Goal: Task Accomplishment & Management: Use online tool/utility

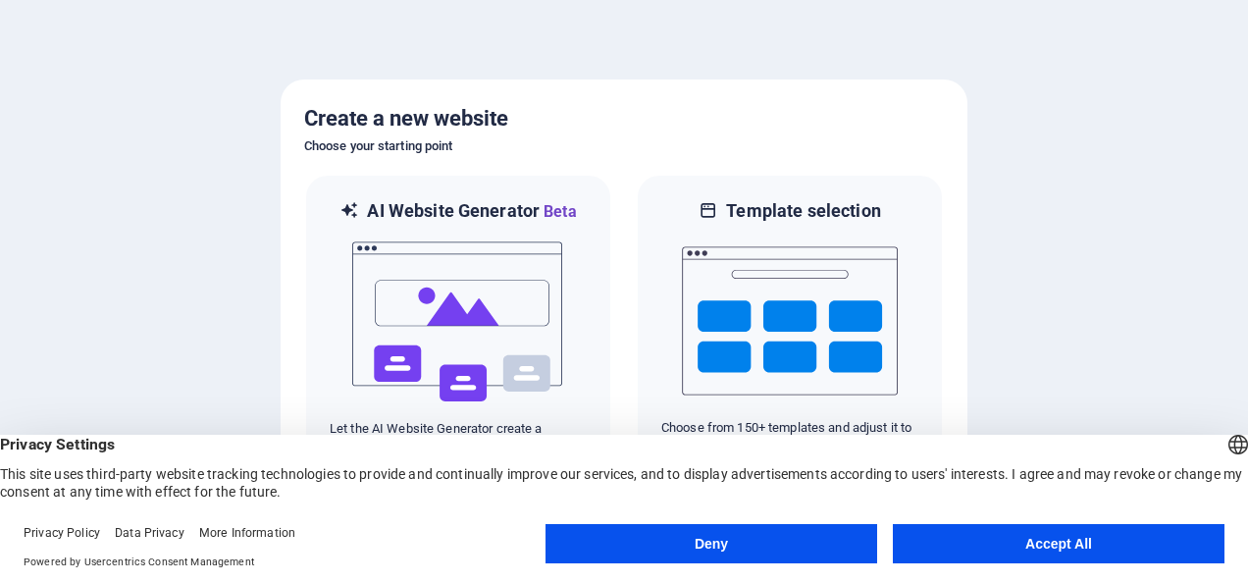
click at [987, 545] on button "Accept All" at bounding box center [1059, 543] width 332 height 39
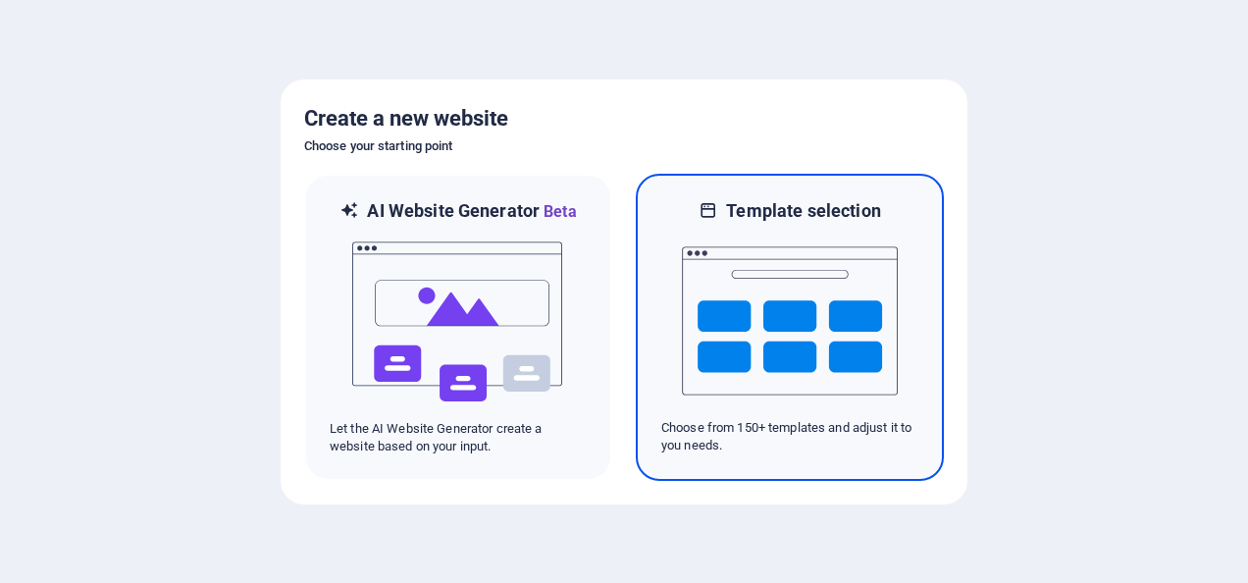
click at [768, 299] on img at bounding box center [790, 321] width 216 height 196
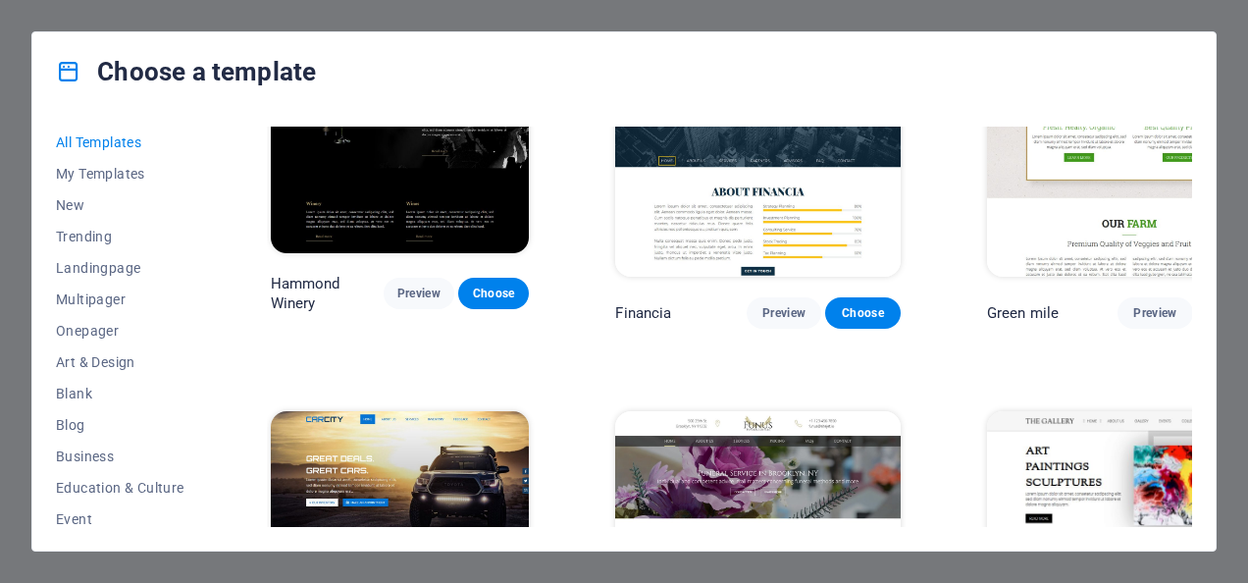
scroll to position [12851, 0]
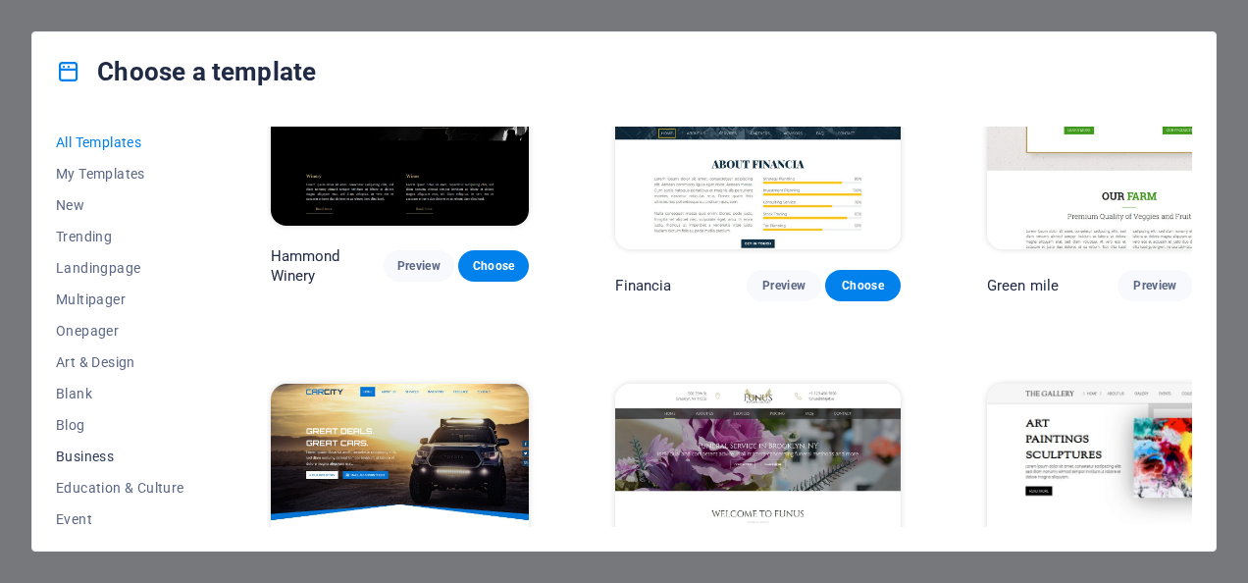
click at [100, 457] on span "Business" at bounding box center [120, 456] width 129 height 16
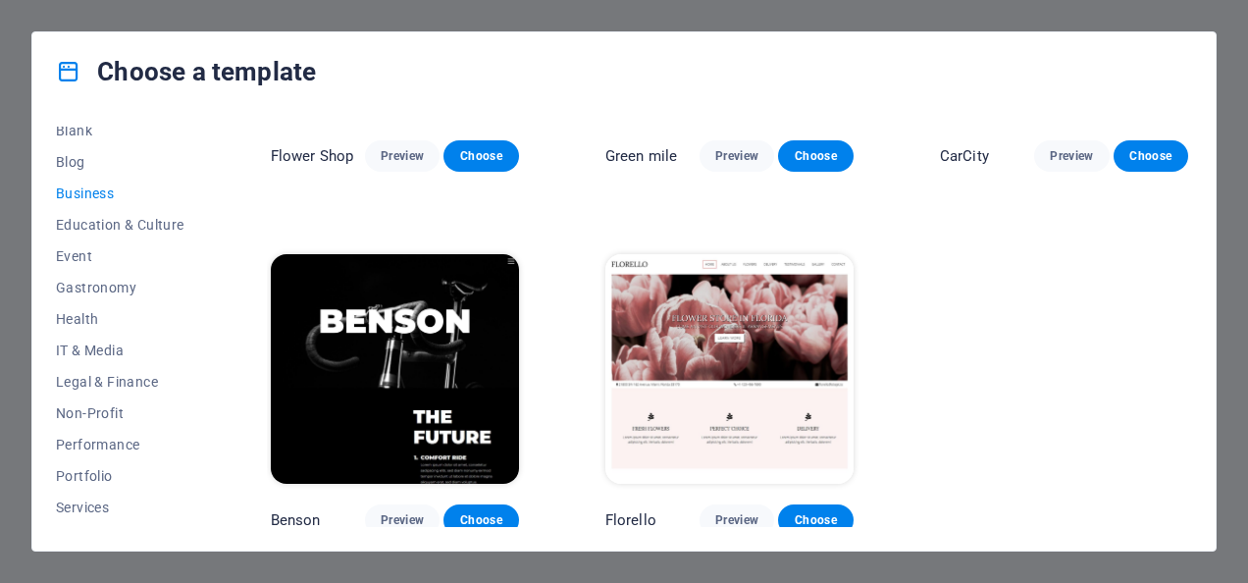
scroll to position [294, 0]
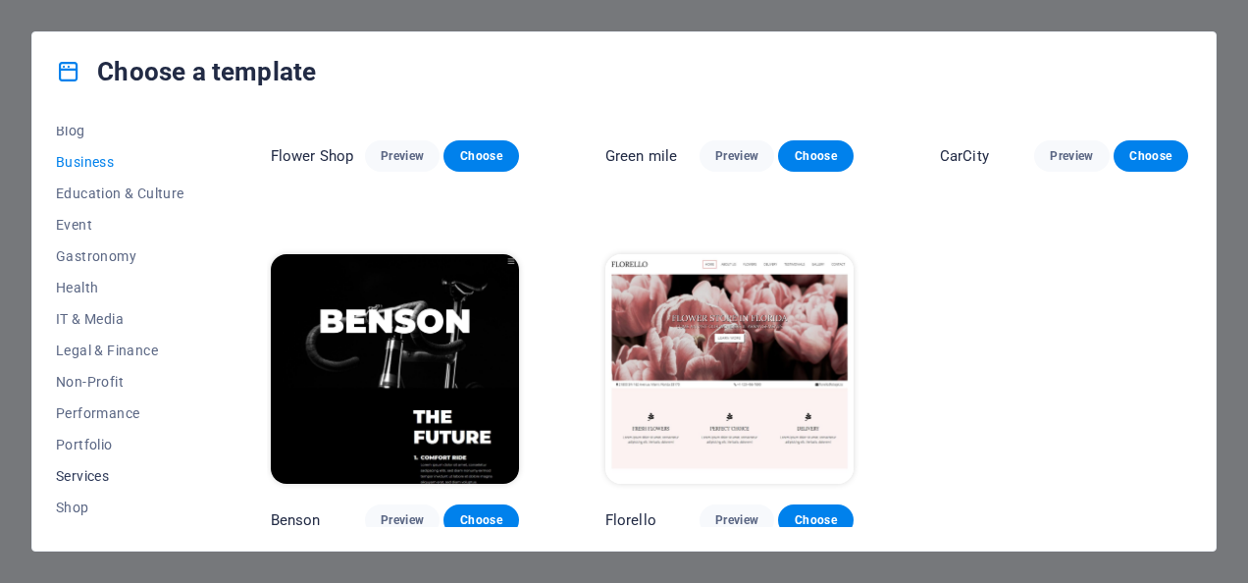
click at [92, 471] on span "Services" at bounding box center [120, 476] width 129 height 16
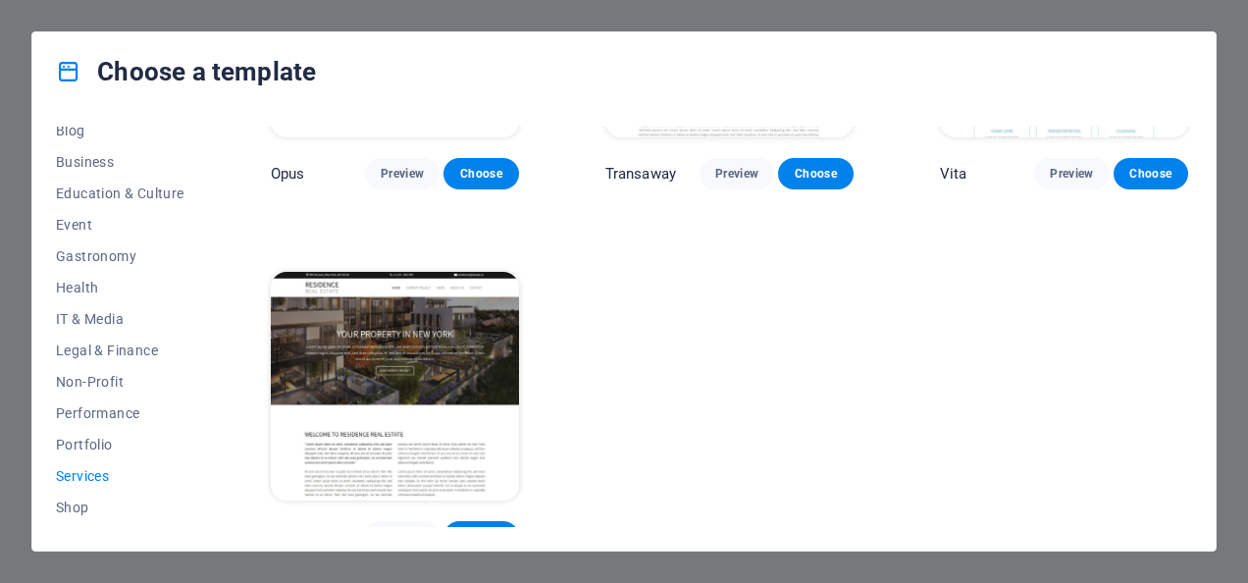
scroll to position [2431, 0]
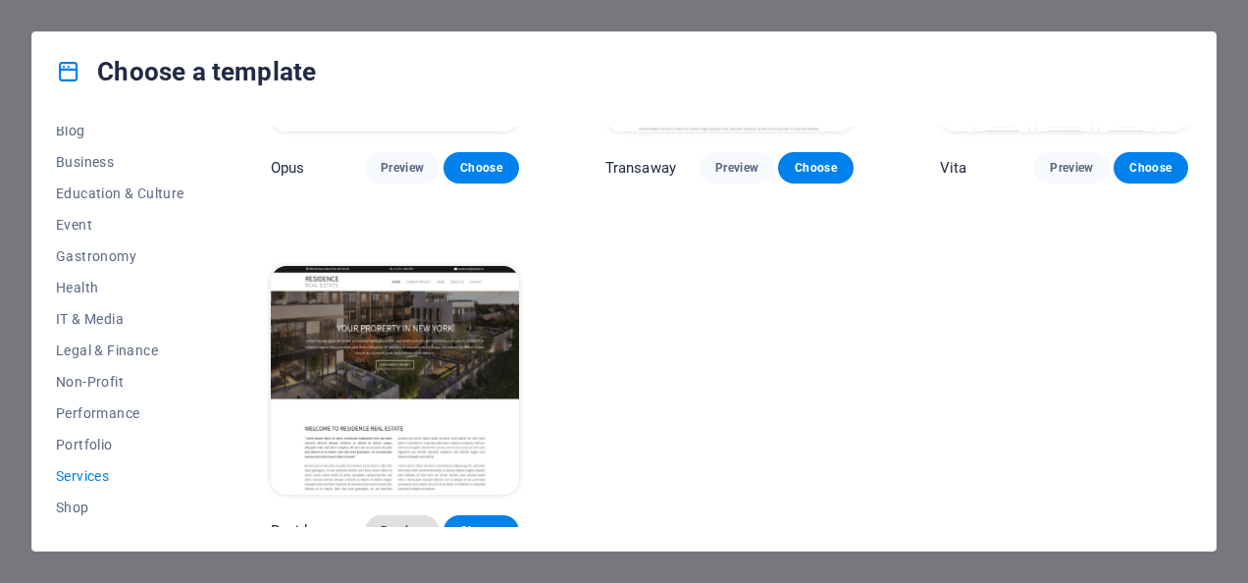
click at [388, 523] on span "Preview" at bounding box center [402, 531] width 43 height 16
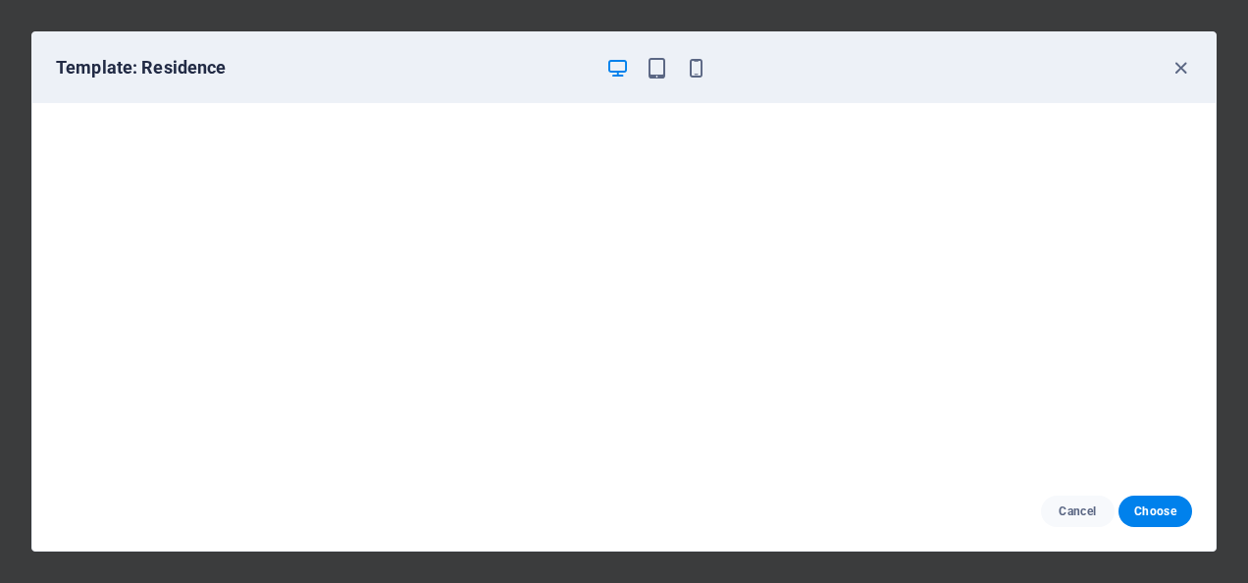
scroll to position [4, 0]
click at [1181, 64] on icon "button" at bounding box center [1180, 68] width 23 height 23
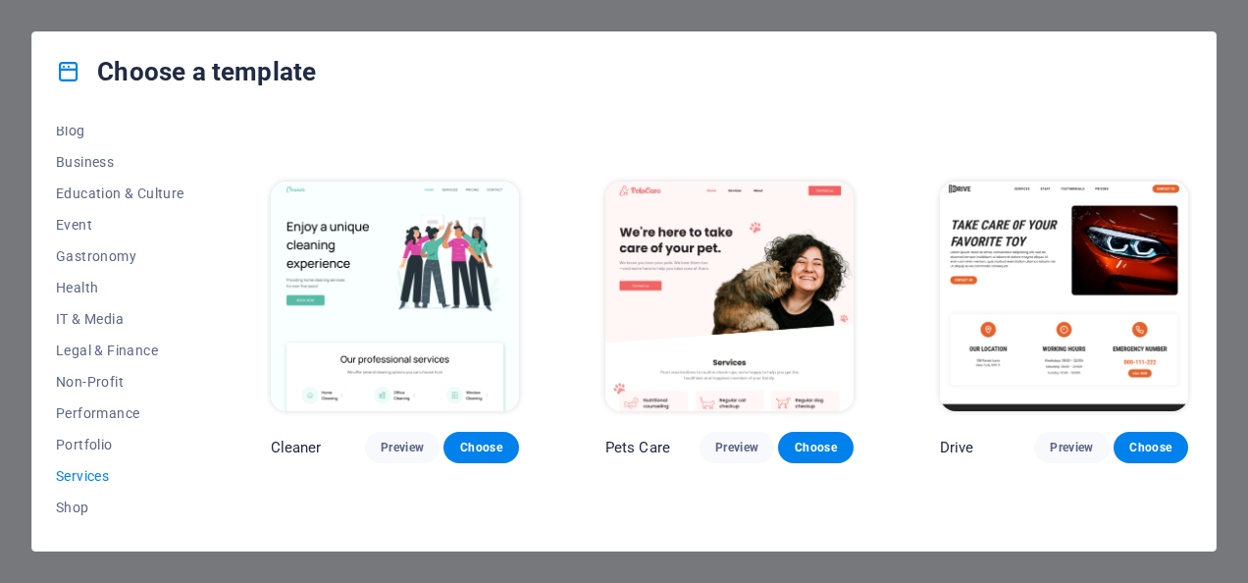
scroll to position [665, 0]
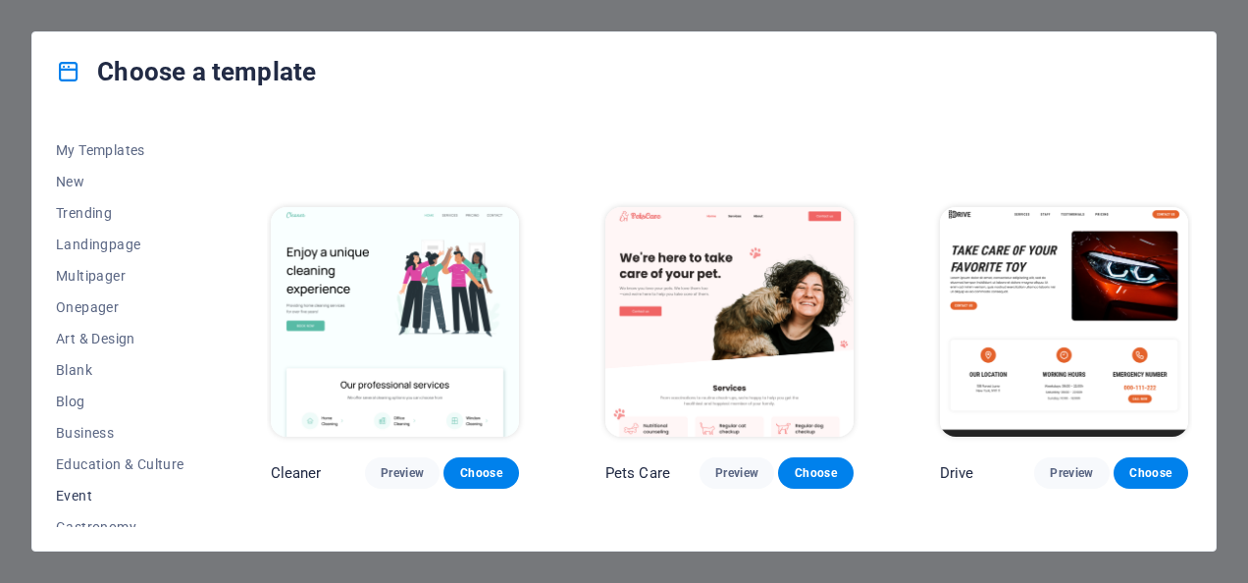
scroll to position [0, 0]
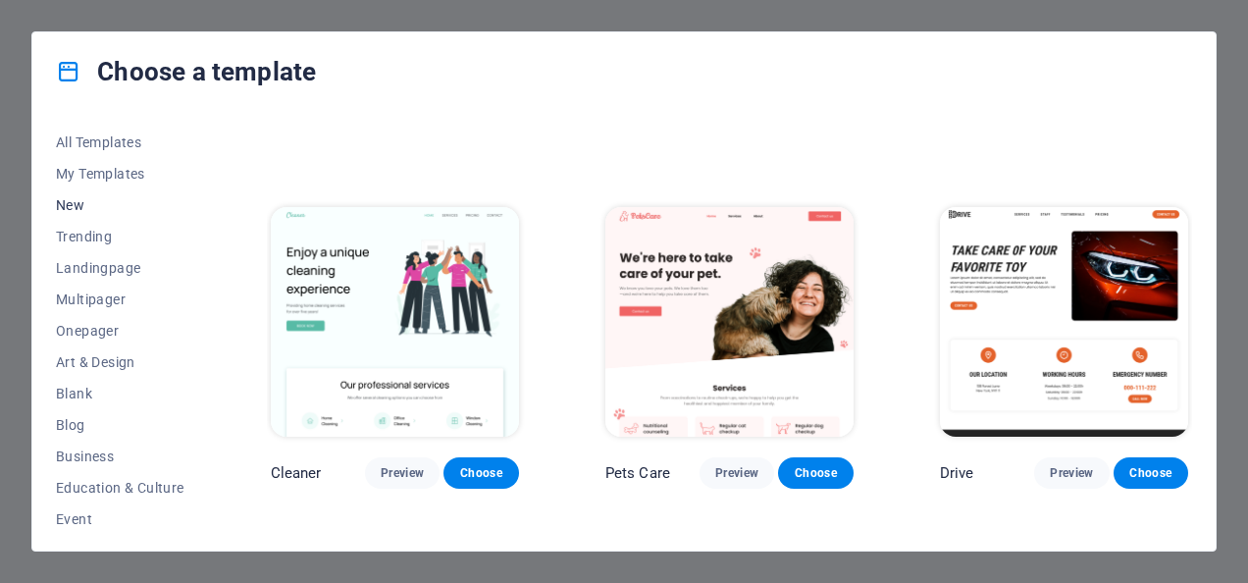
click at [90, 205] on span "New" at bounding box center [120, 205] width 129 height 16
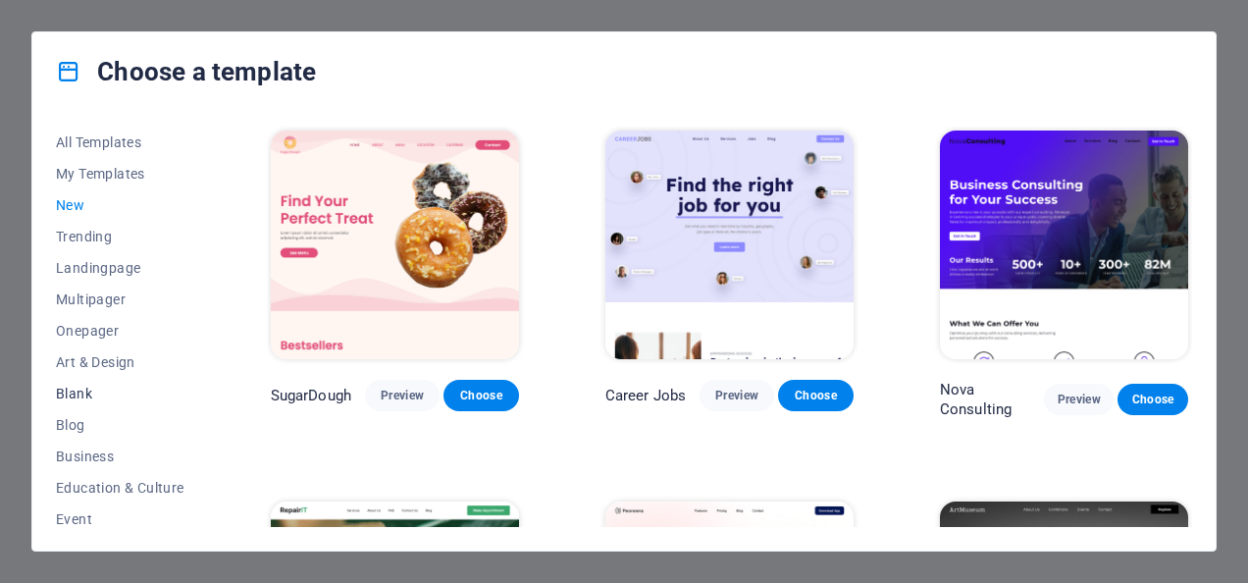
click at [82, 388] on span "Blank" at bounding box center [120, 394] width 129 height 16
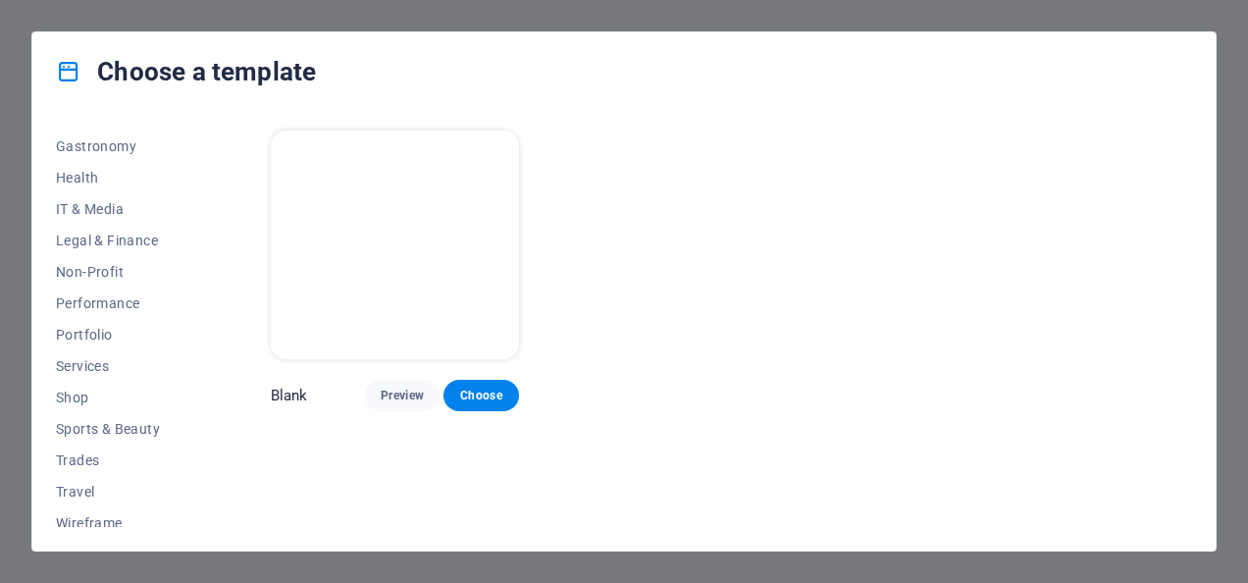
scroll to position [415, 0]
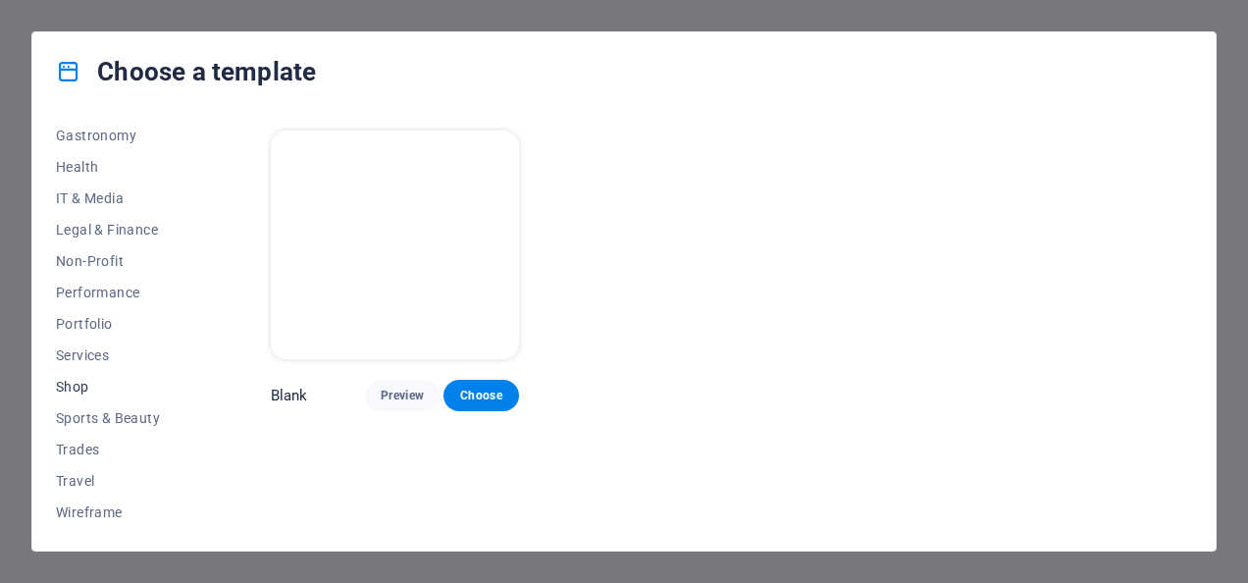
click at [81, 385] on span "Shop" at bounding box center [120, 387] width 129 height 16
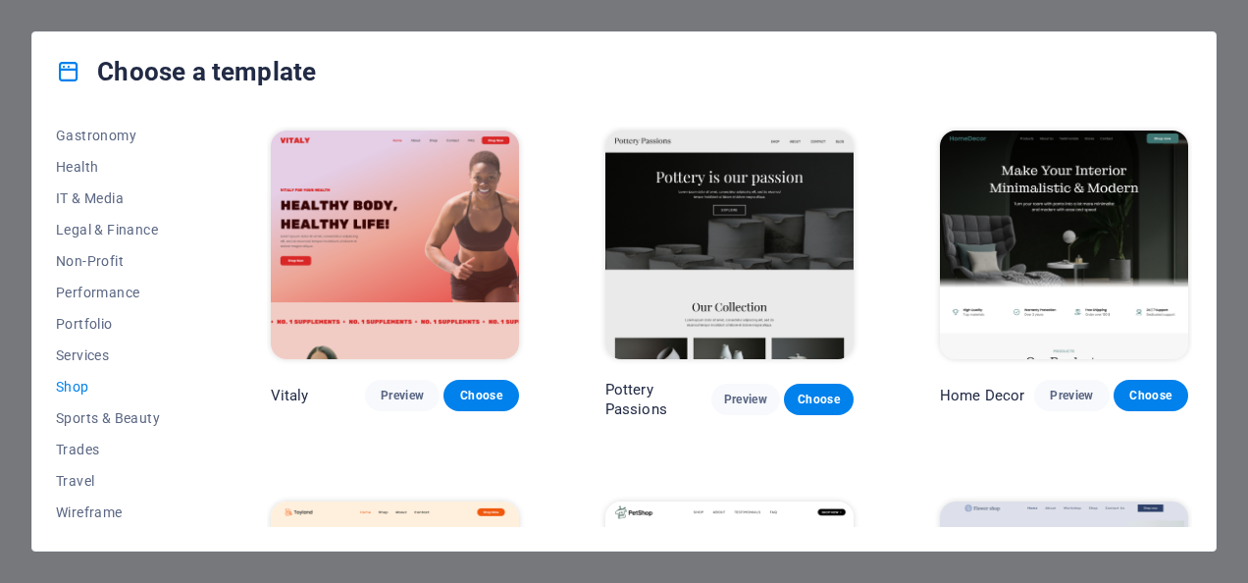
click at [81, 385] on span "Shop" at bounding box center [120, 387] width 129 height 16
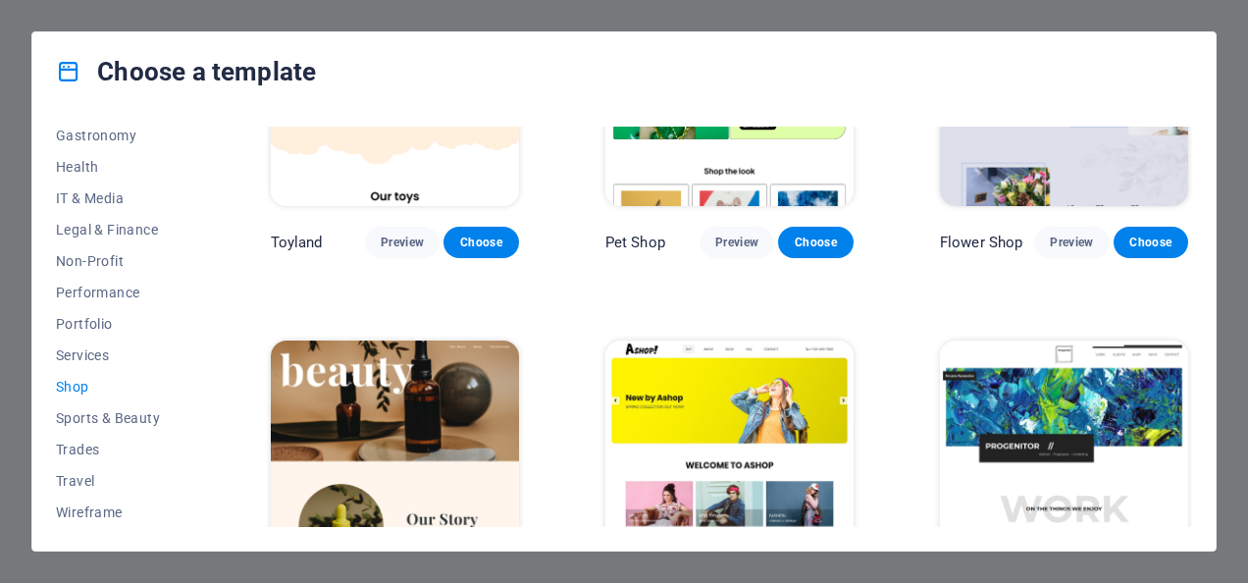
scroll to position [589, 0]
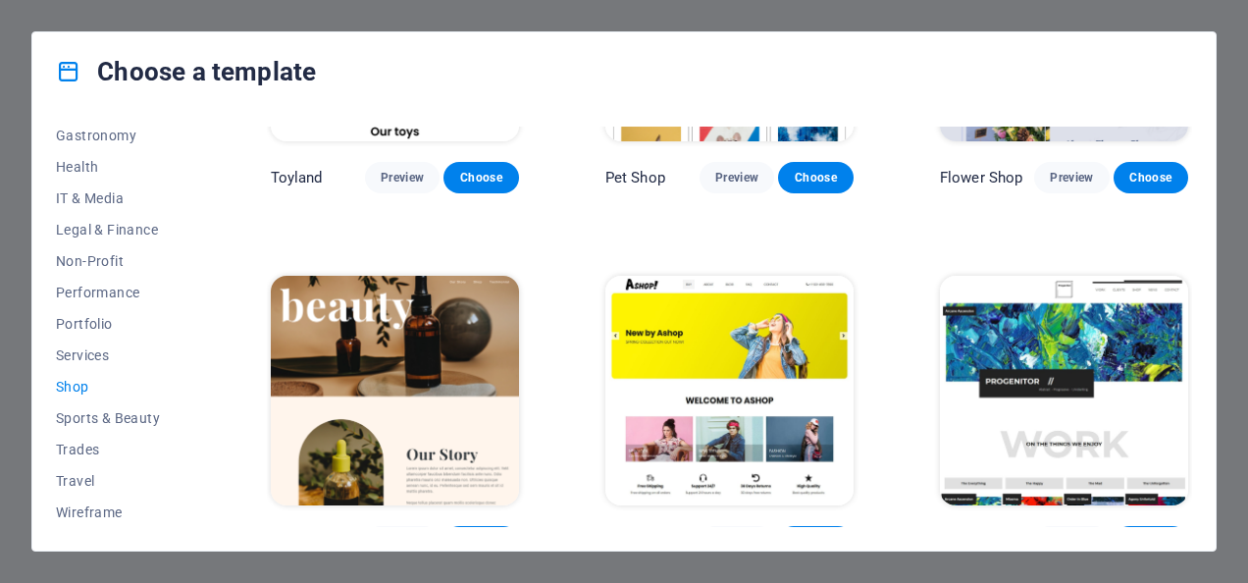
click at [728, 359] on img at bounding box center [729, 390] width 248 height 229
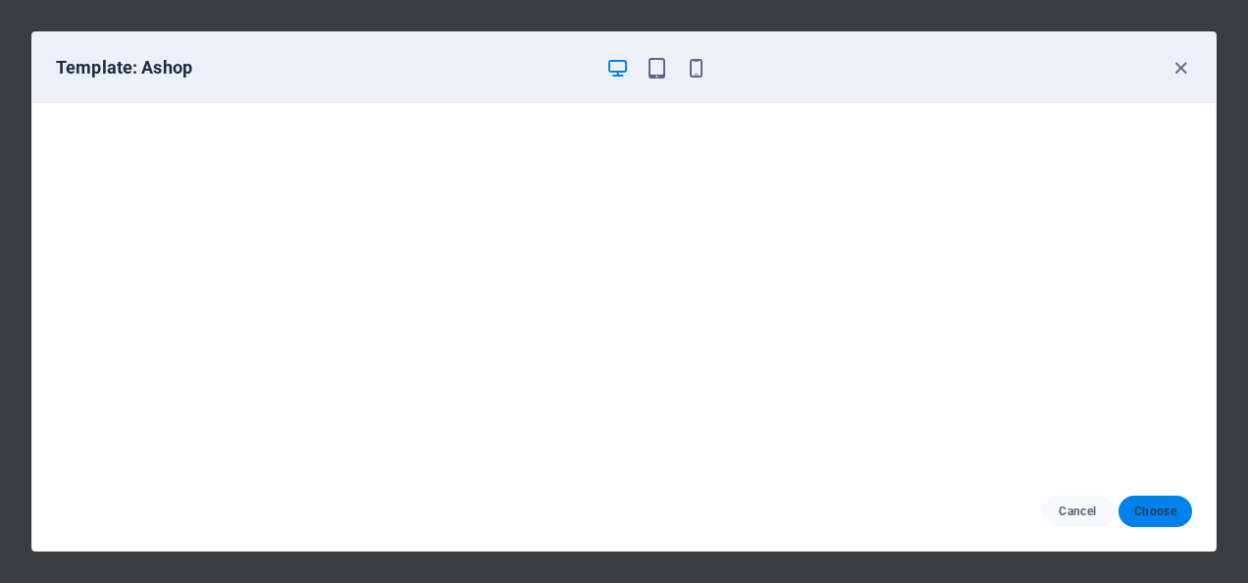
click at [1165, 507] on span "Choose" at bounding box center [1155, 511] width 42 height 16
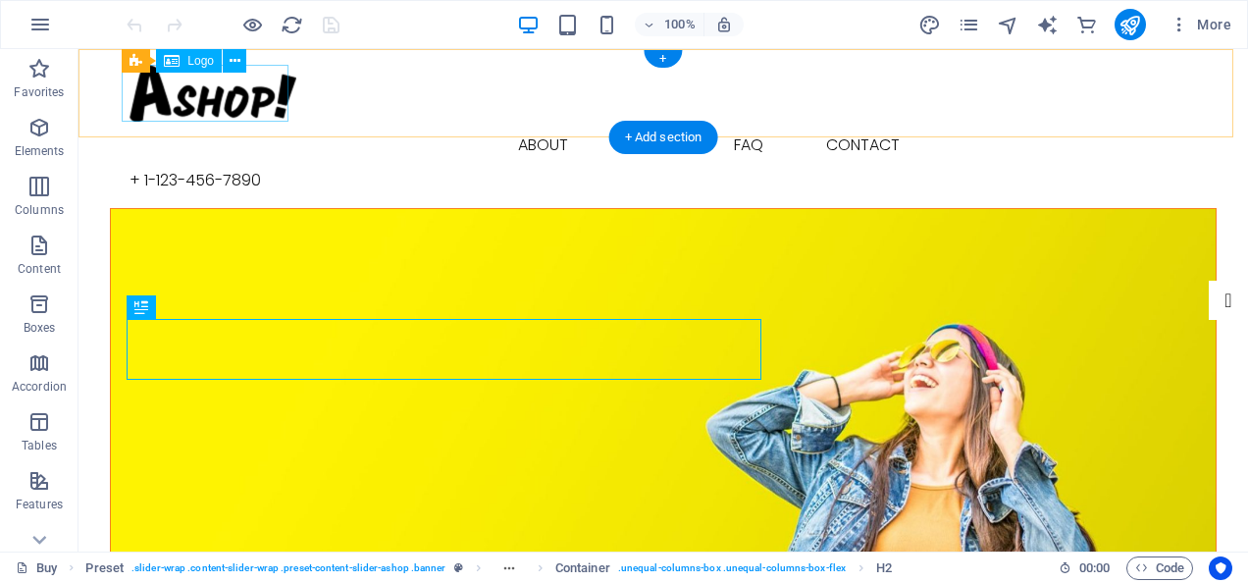
click at [208, 96] on div at bounding box center [662, 93] width 1067 height 57
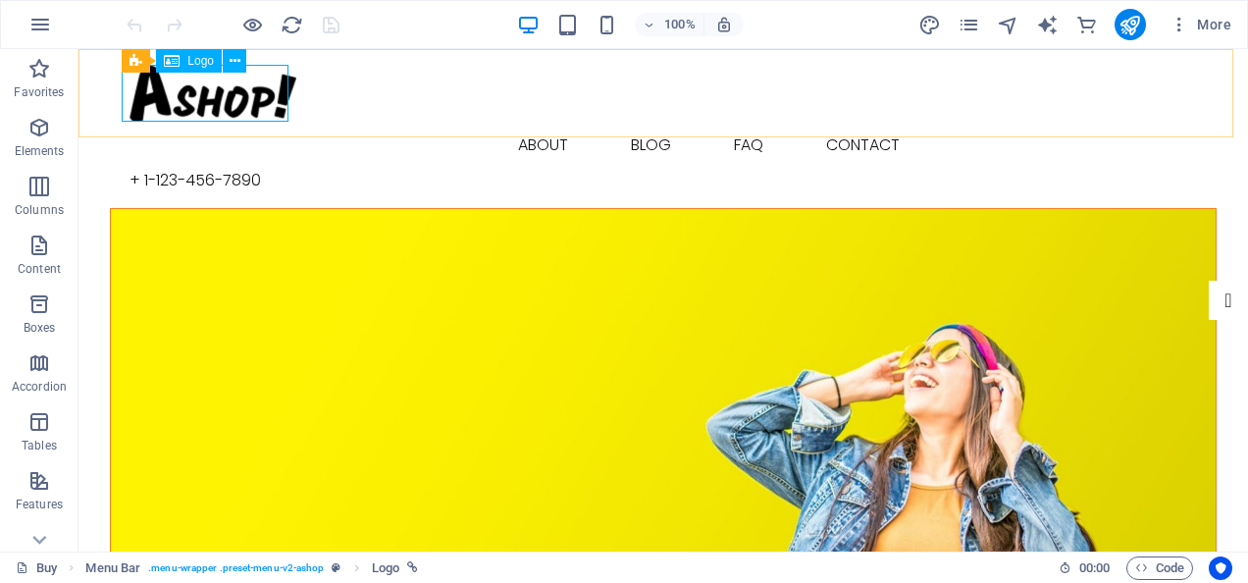
click at [185, 62] on div "Logo" at bounding box center [189, 61] width 66 height 24
click at [144, 62] on span "Menu Bar" at bounding box center [132, 61] width 51 height 12
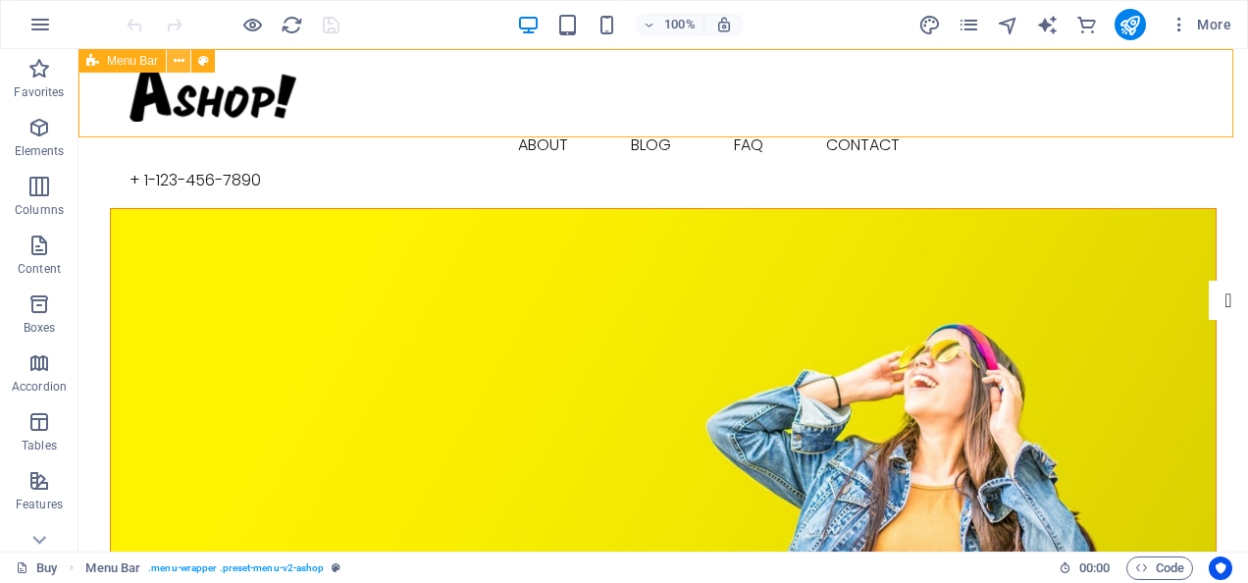
click at [182, 63] on icon at bounding box center [179, 61] width 11 height 21
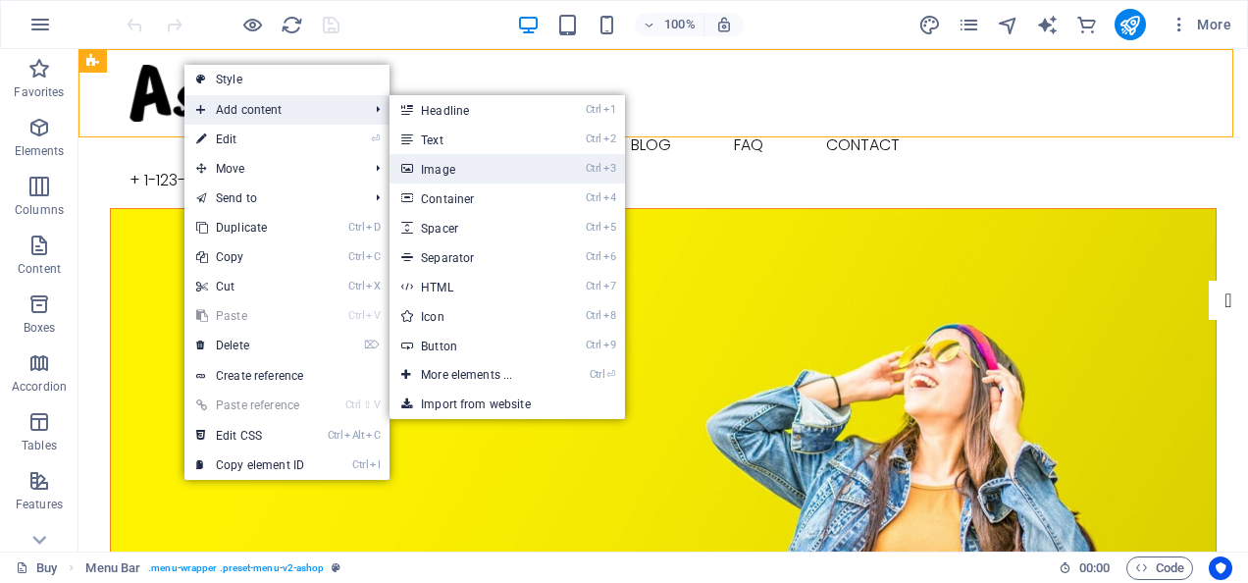
click at [440, 166] on link "Ctrl 3 Image" at bounding box center [470, 168] width 162 height 29
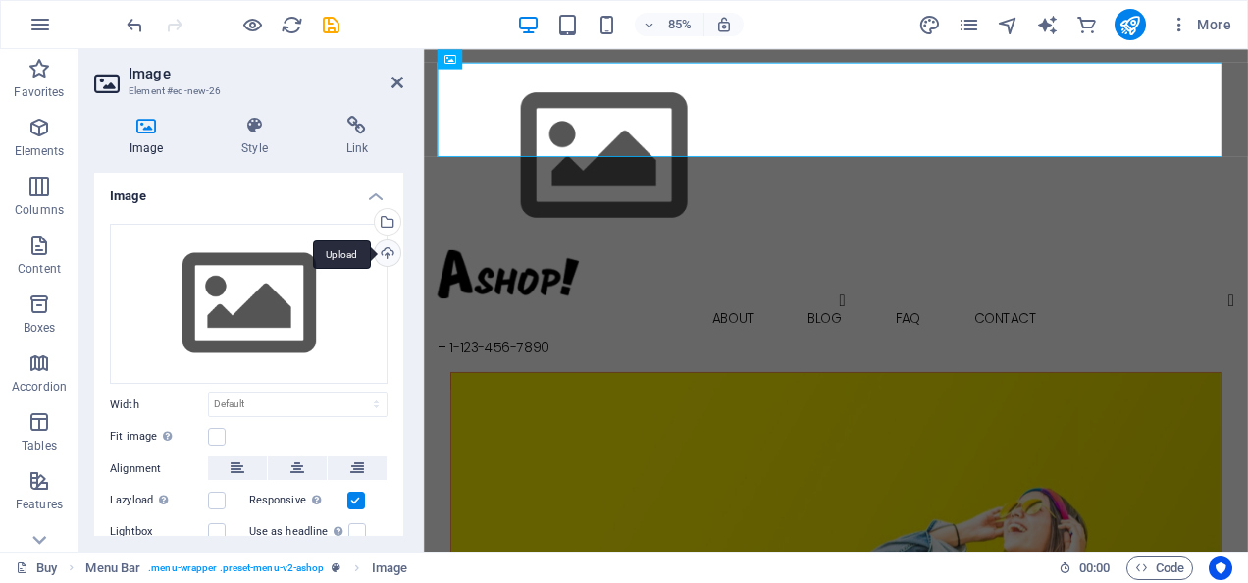
click at [387, 254] on div "Upload" at bounding box center [385, 254] width 29 height 29
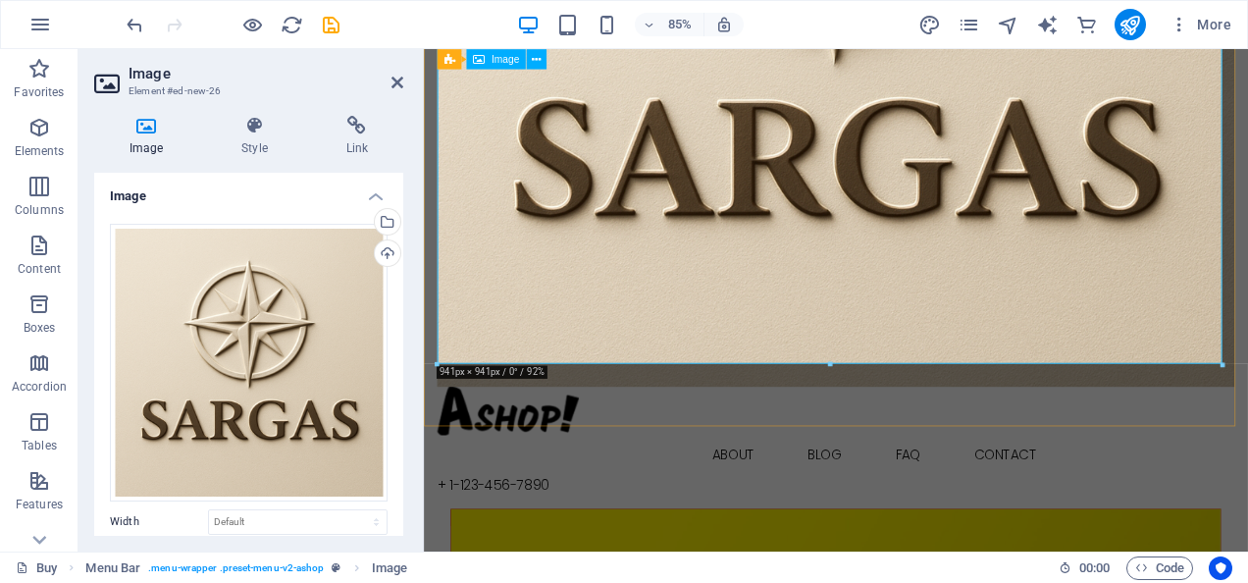
scroll to position [589, 0]
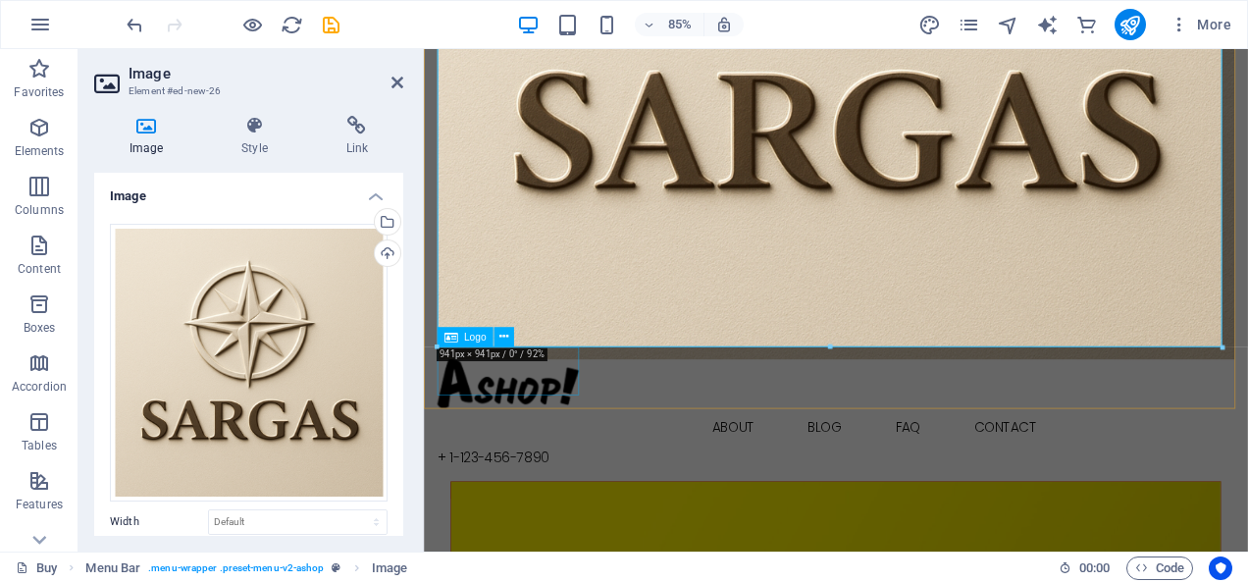
click at [520, 439] on div at bounding box center [908, 442] width 938 height 57
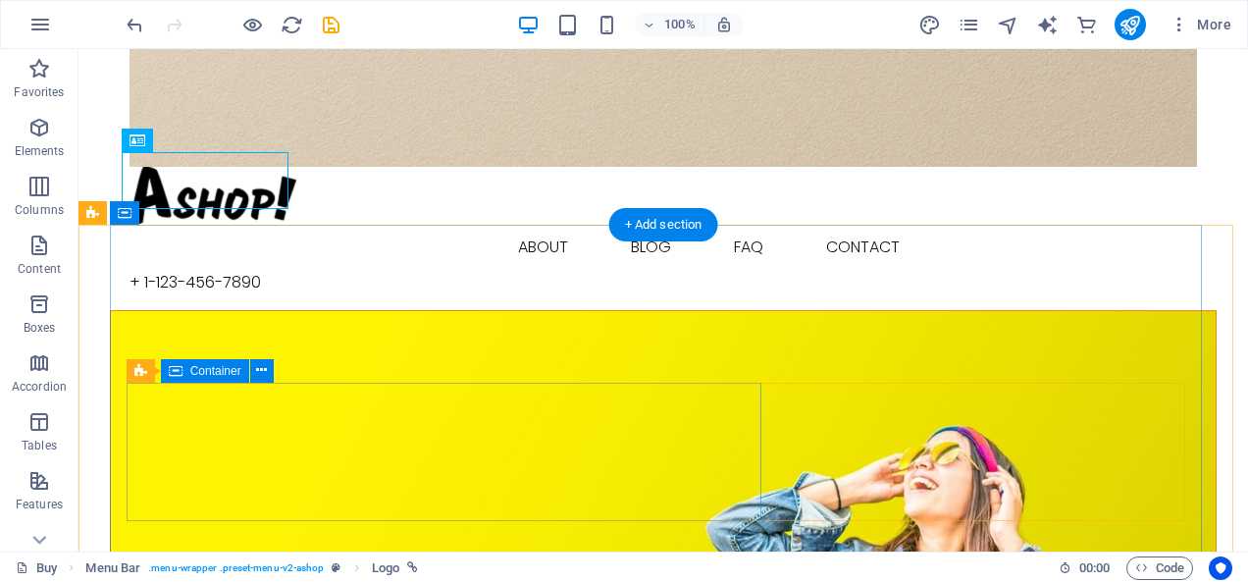
scroll to position [981, 0]
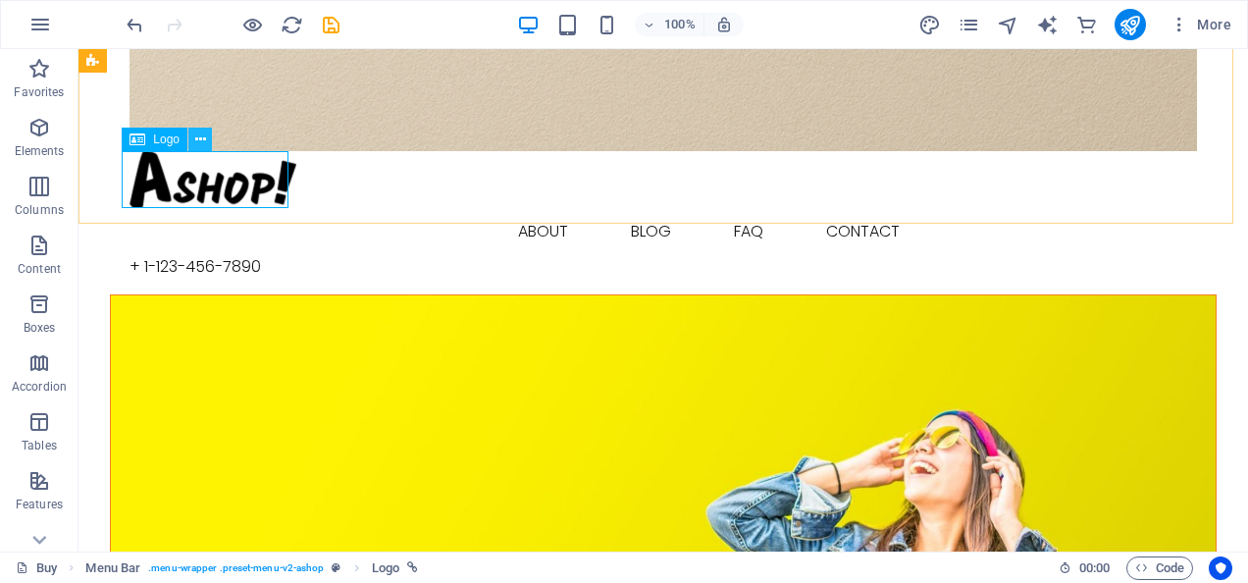
click at [197, 133] on icon at bounding box center [200, 139] width 11 height 21
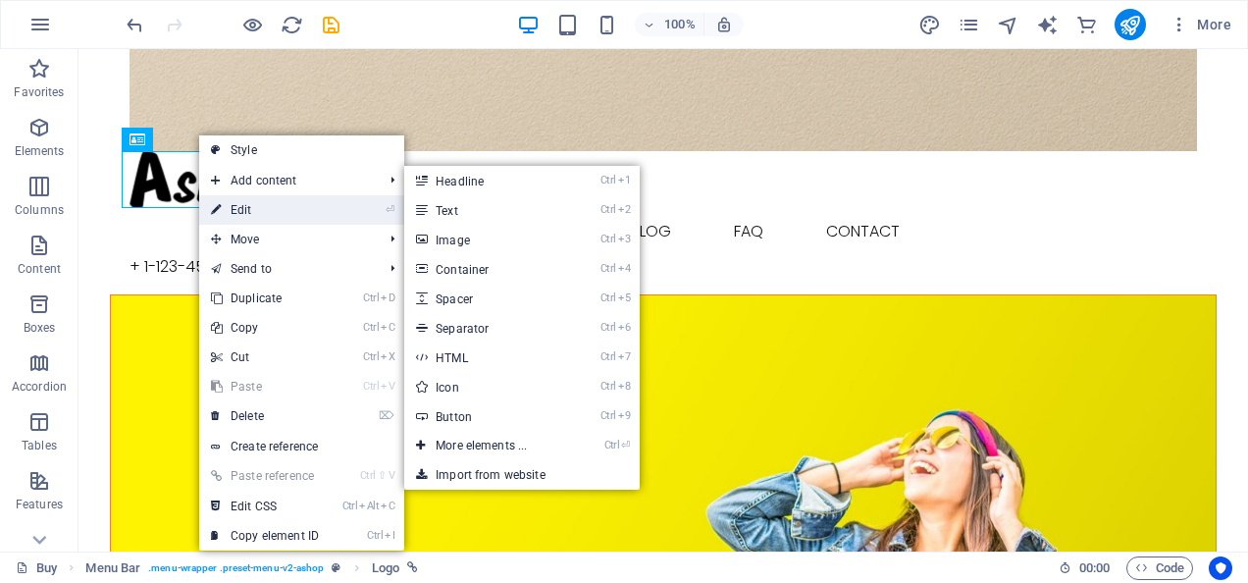
click at [234, 204] on link "⏎ Edit" at bounding box center [264, 209] width 131 height 29
select select "px"
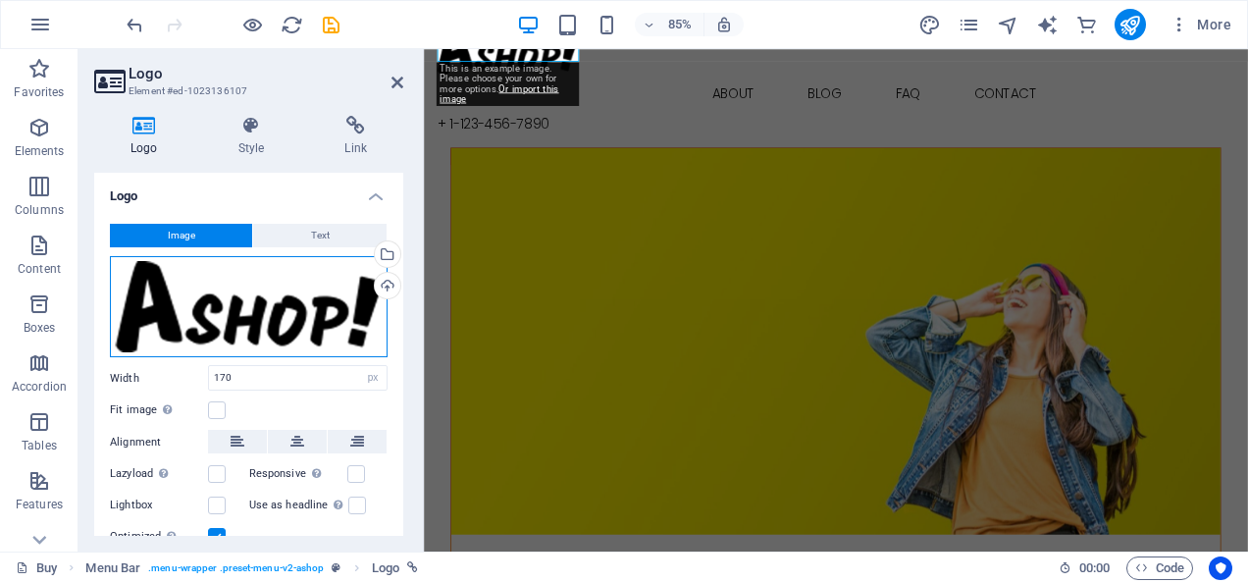
click at [235, 320] on div "Drag files here, click to choose files or select files from Files or our free s…" at bounding box center [249, 307] width 278 height 102
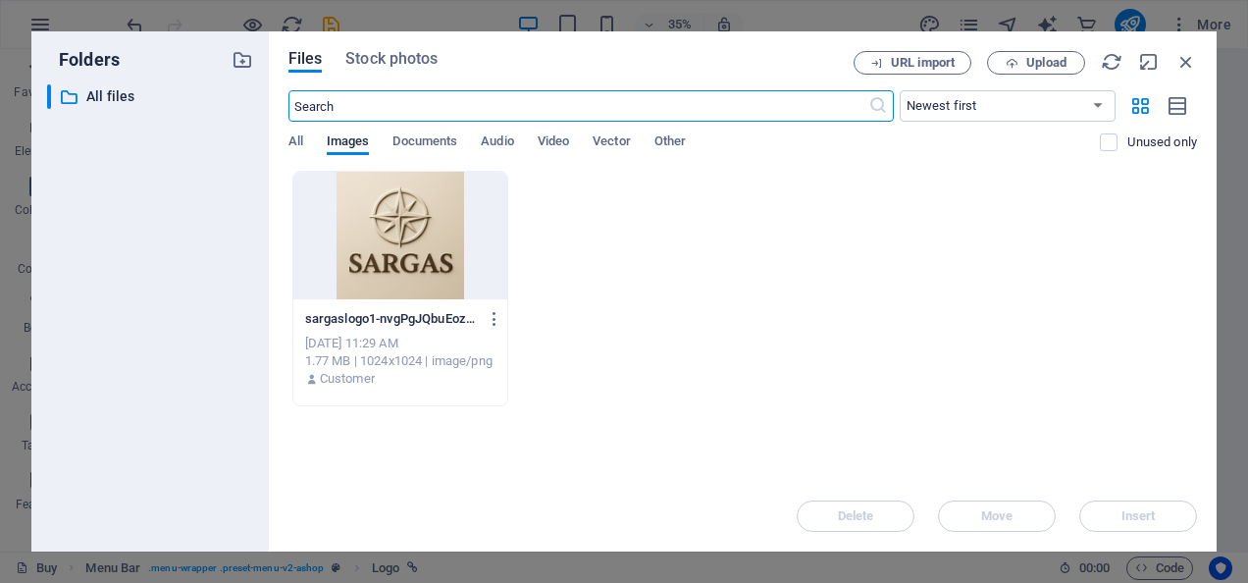
click at [392, 243] on div at bounding box center [400, 236] width 215 height 128
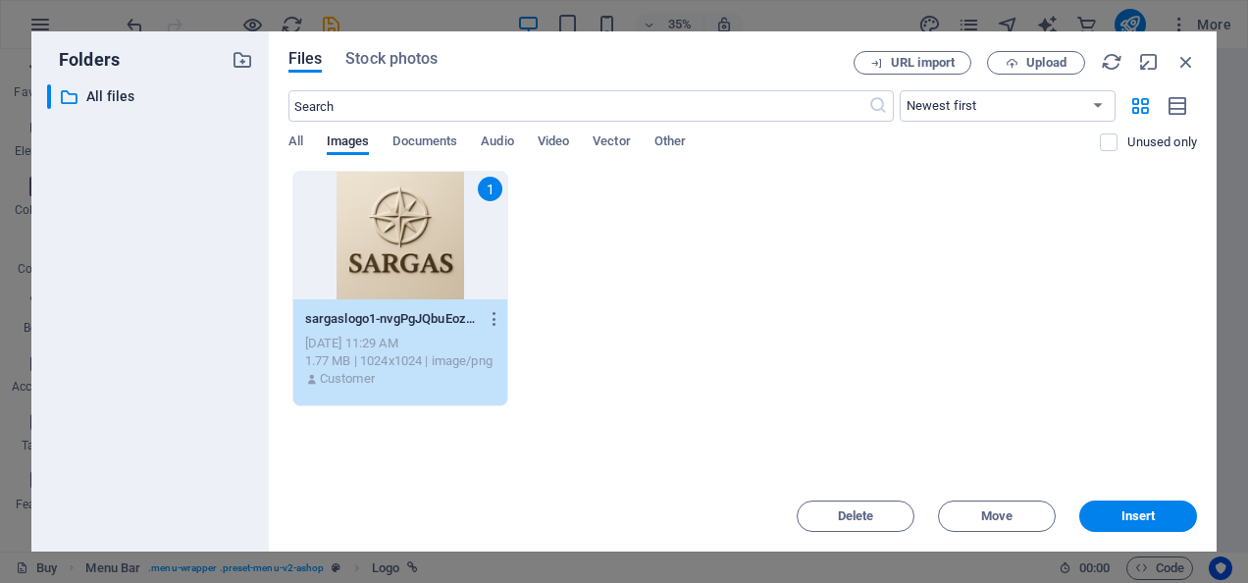
click at [392, 243] on div "1" at bounding box center [400, 236] width 215 height 128
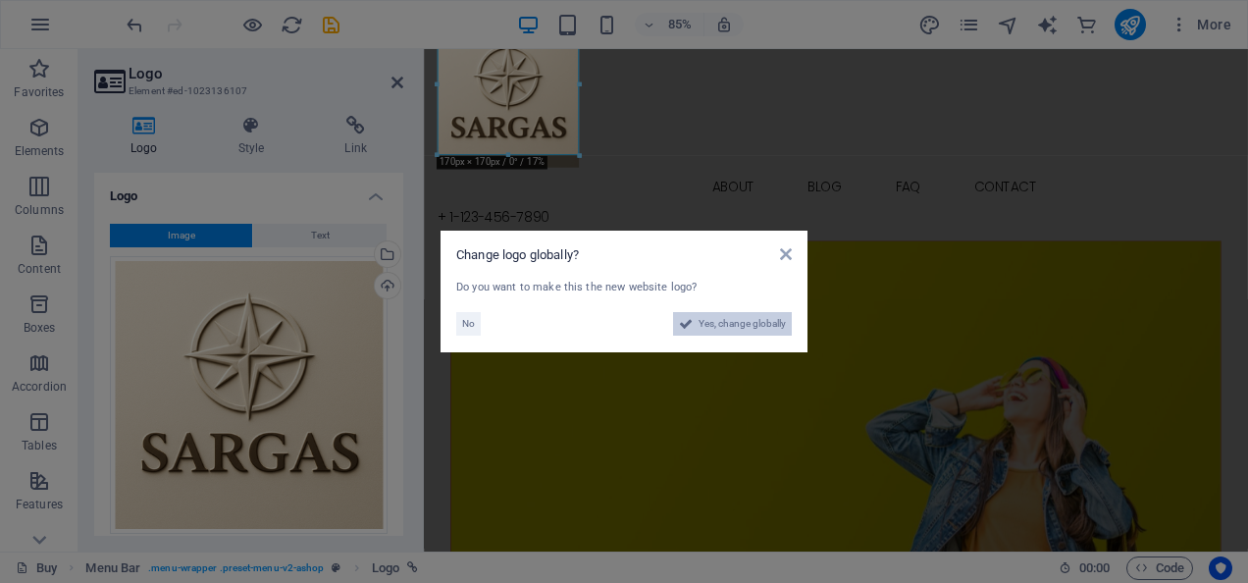
click at [720, 322] on span "Yes, change globally" at bounding box center [741, 324] width 87 height 24
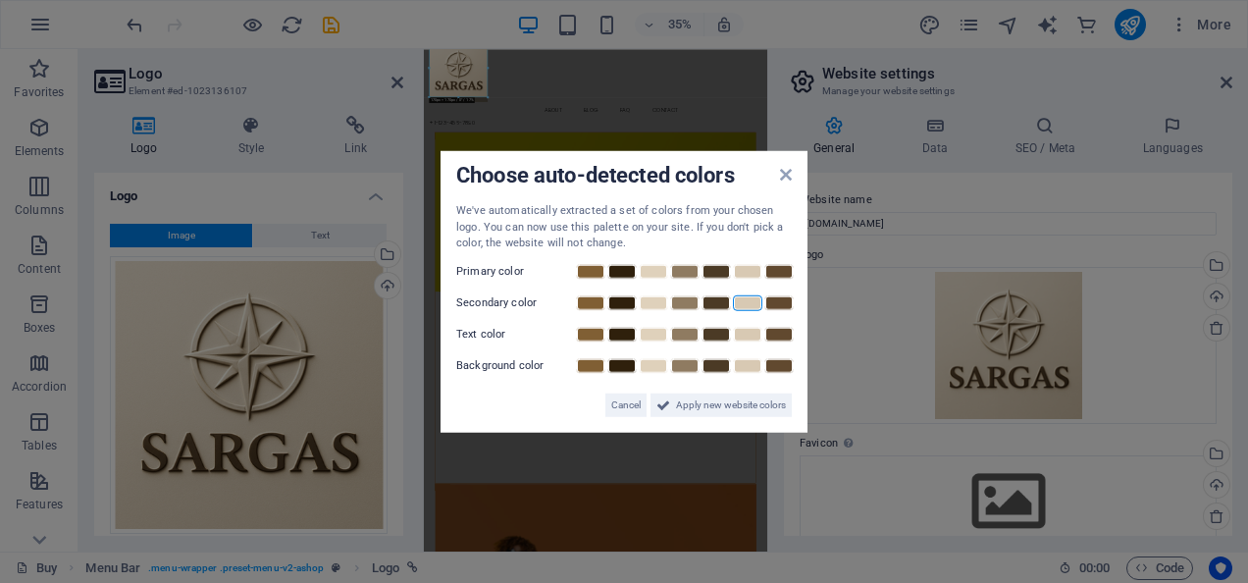
click at [749, 296] on link at bounding box center [747, 302] width 29 height 16
click at [716, 408] on span "Apply new website colors" at bounding box center [731, 404] width 110 height 24
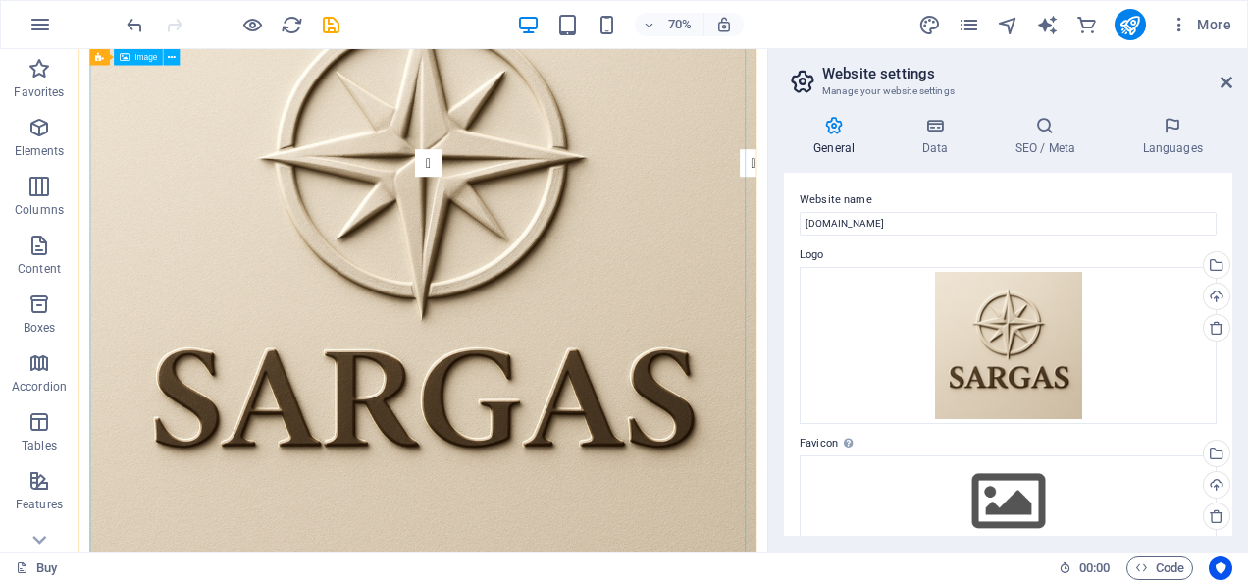
scroll to position [0, 0]
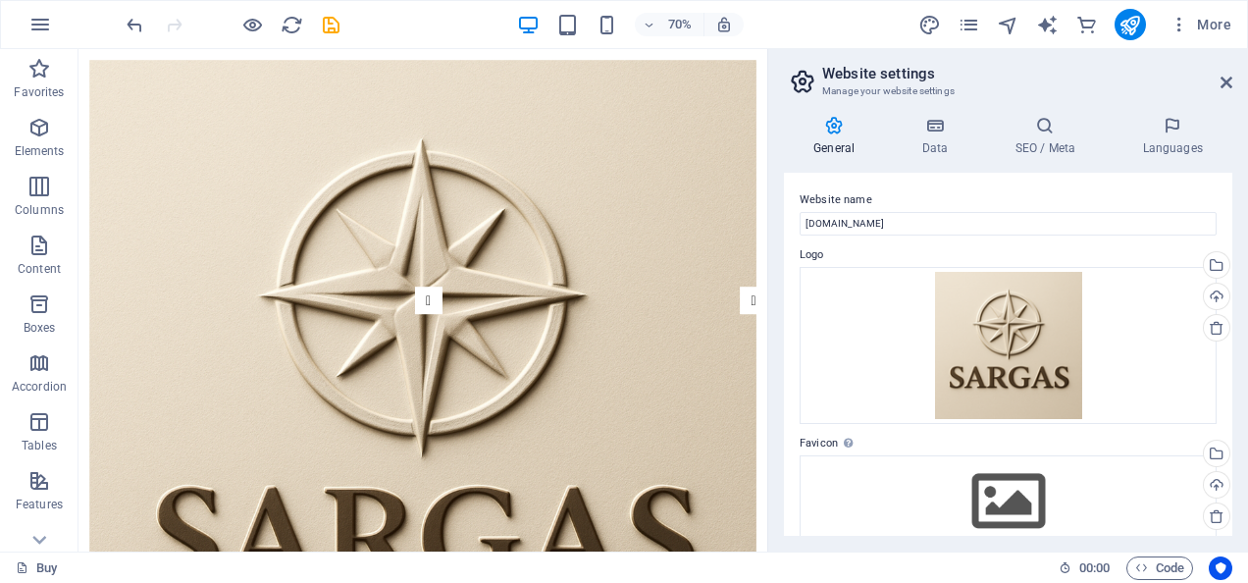
click at [1232, 76] on aside "Website settings Manage your website settings General Data SEO / Meta Languages…" at bounding box center [1007, 300] width 481 height 502
click at [1232, 80] on aside "Website settings Manage your website settings General Data SEO / Meta Languages…" at bounding box center [1007, 300] width 481 height 502
click at [1230, 84] on icon at bounding box center [1226, 83] width 12 height 16
